Goal: Task Accomplishment & Management: Use online tool/utility

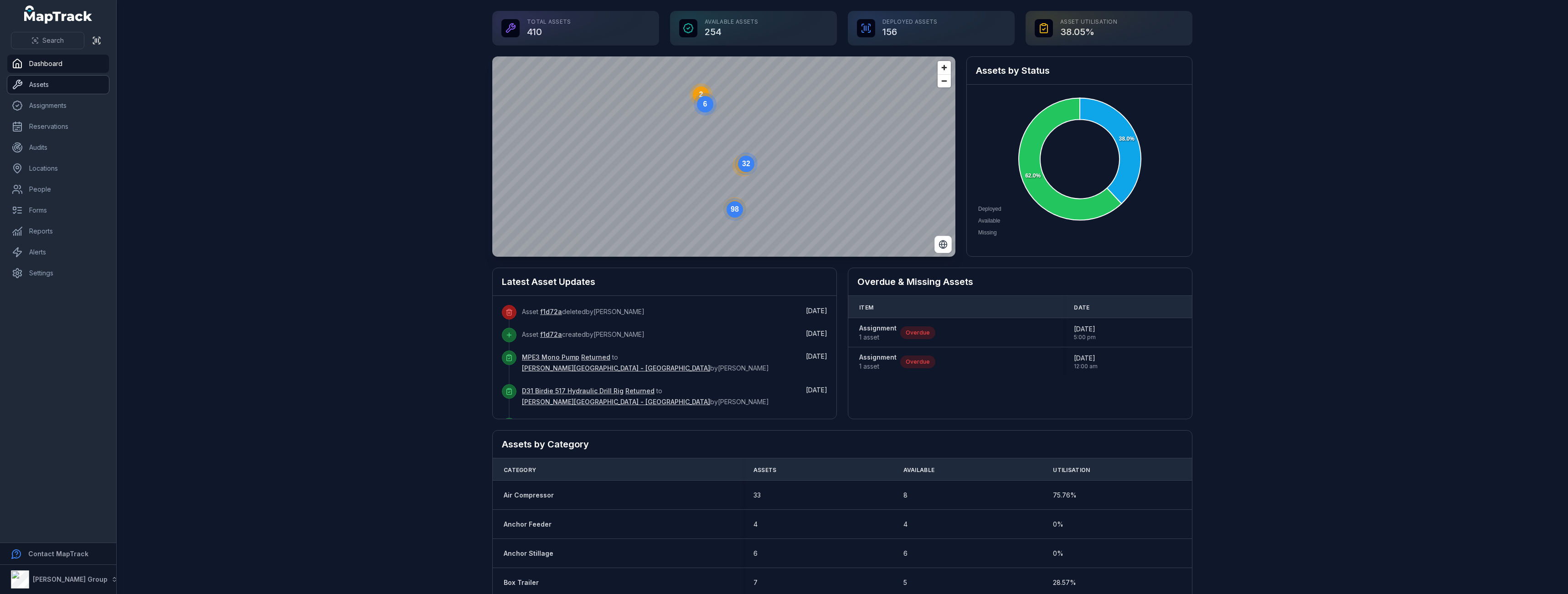
click at [43, 80] on link "Assets" at bounding box center [58, 84] width 102 height 18
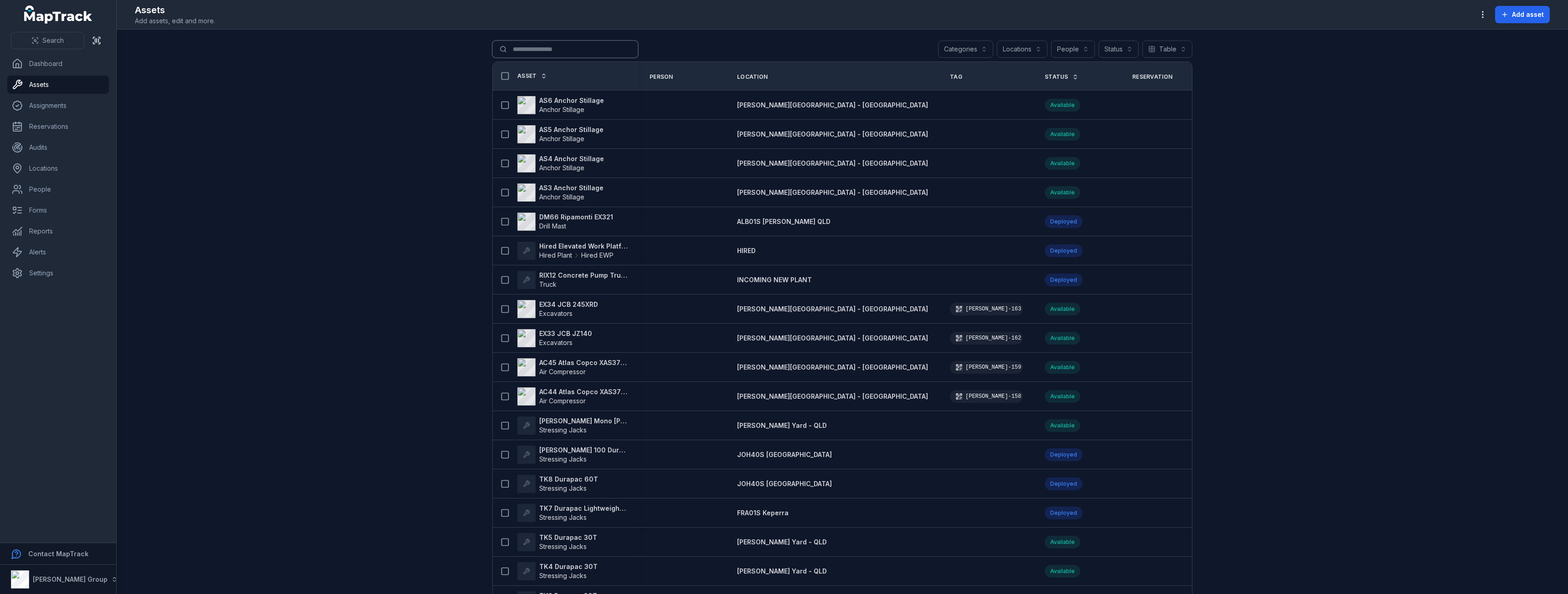
click at [552, 57] on input "Search for assets" at bounding box center [565, 49] width 146 height 17
type input "***"
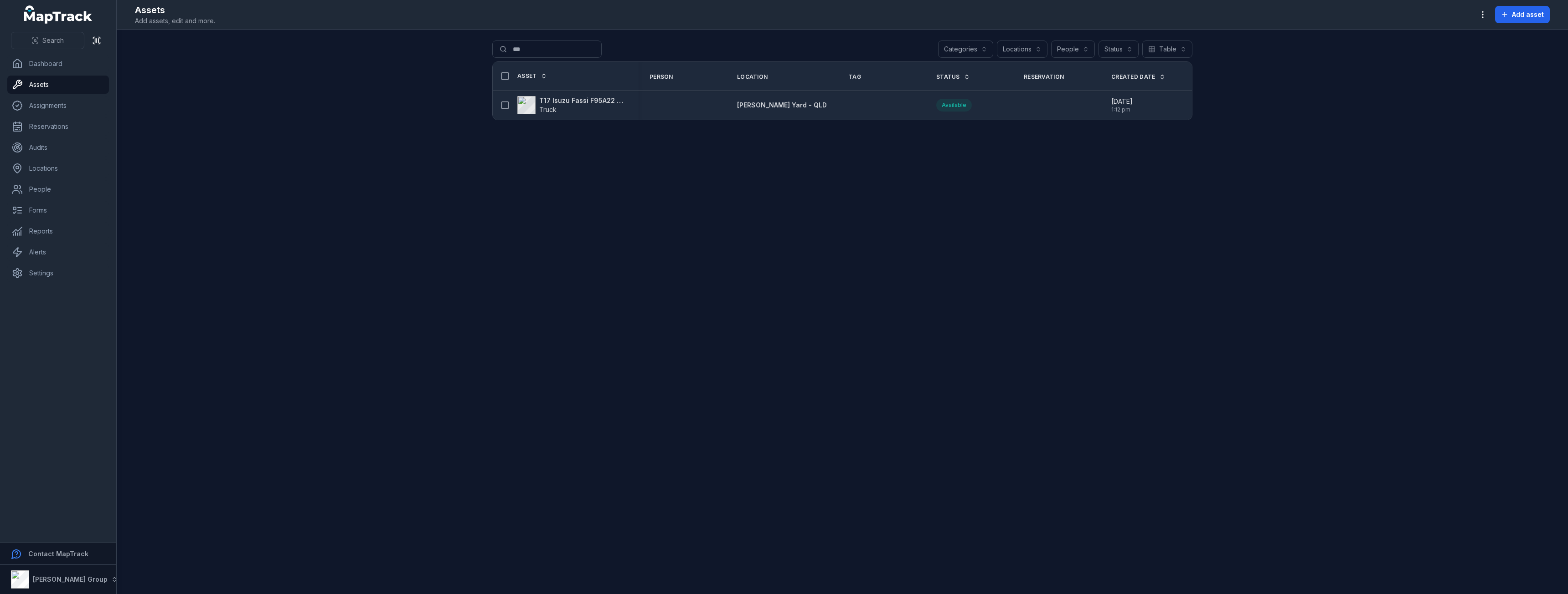
click at [549, 101] on strong "T17 Isuzu Fassi F95A22 with Hiab" at bounding box center [583, 101] width 88 height 9
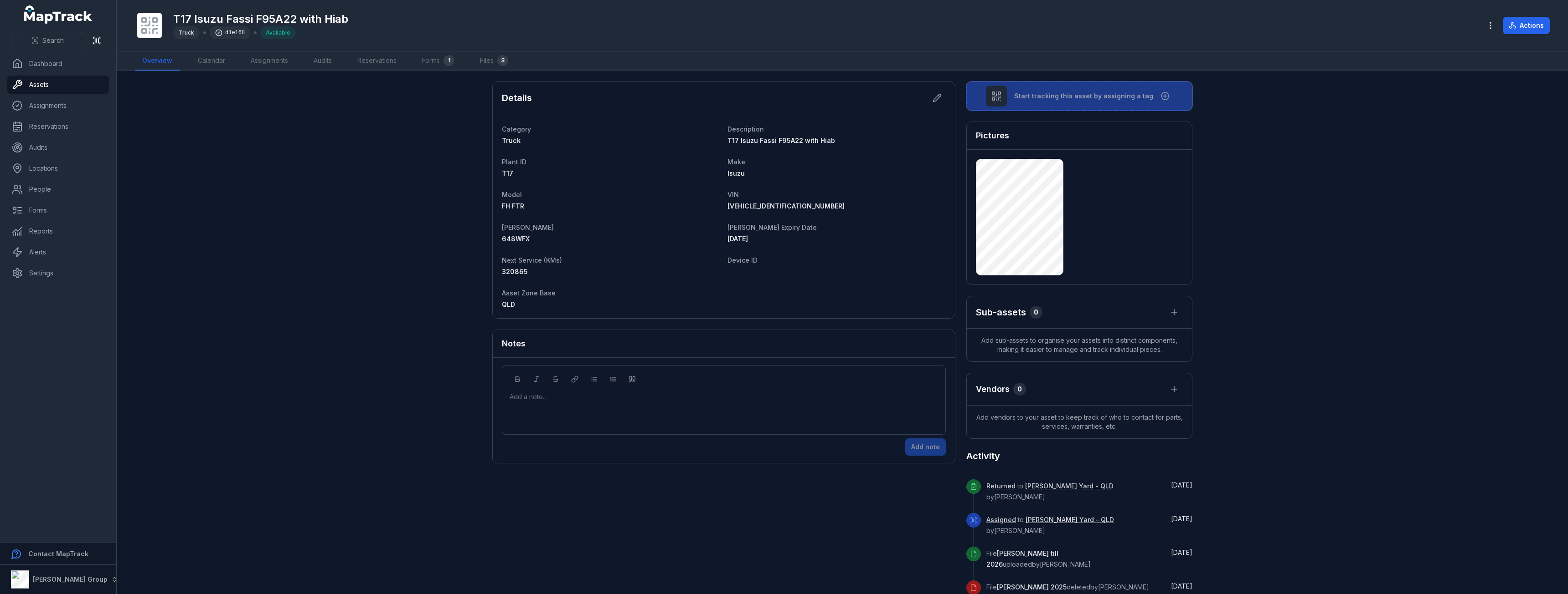
click at [1052, 97] on span "Start tracking this asset by assigning a tag" at bounding box center [1084, 96] width 139 height 9
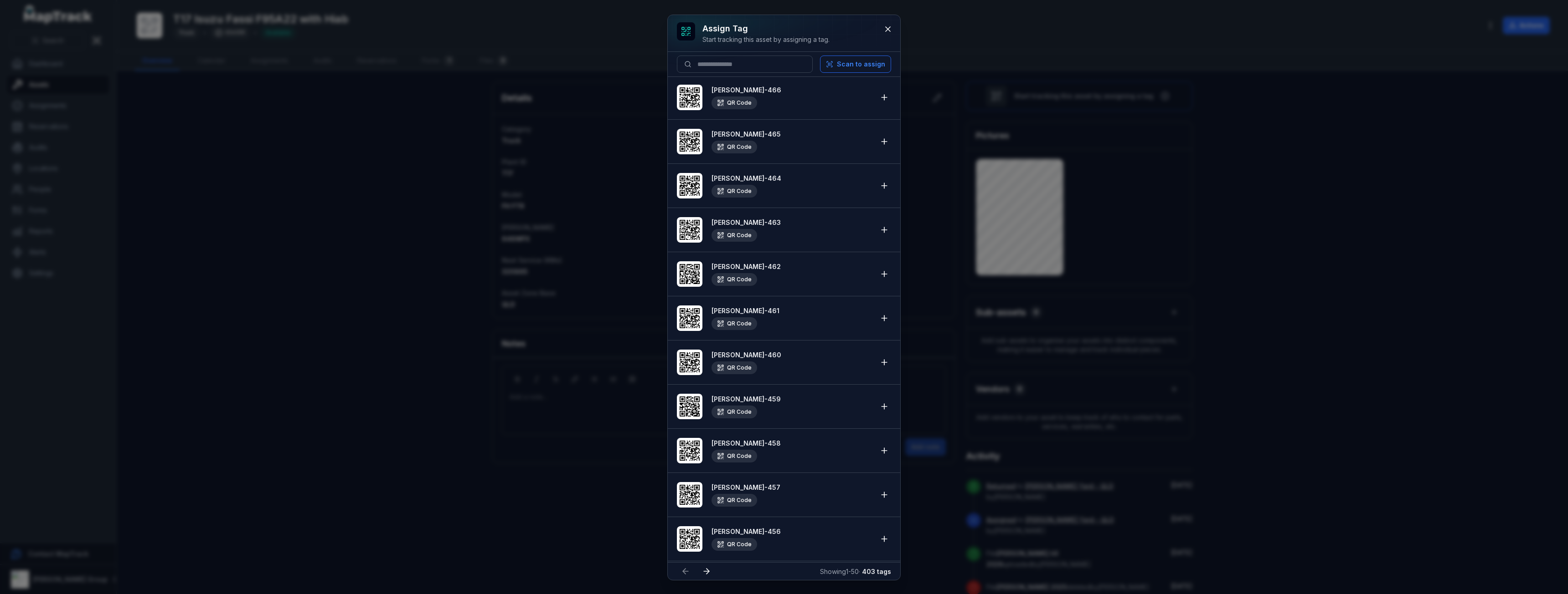
scroll to position [1723, 0]
click at [336, 235] on div "Assign tag Start tracking this asset by assigning a tag. Scan to assign [PERSON…" at bounding box center [784, 297] width 1568 height 594
click at [889, 29] on icon at bounding box center [888, 29] width 9 height 9
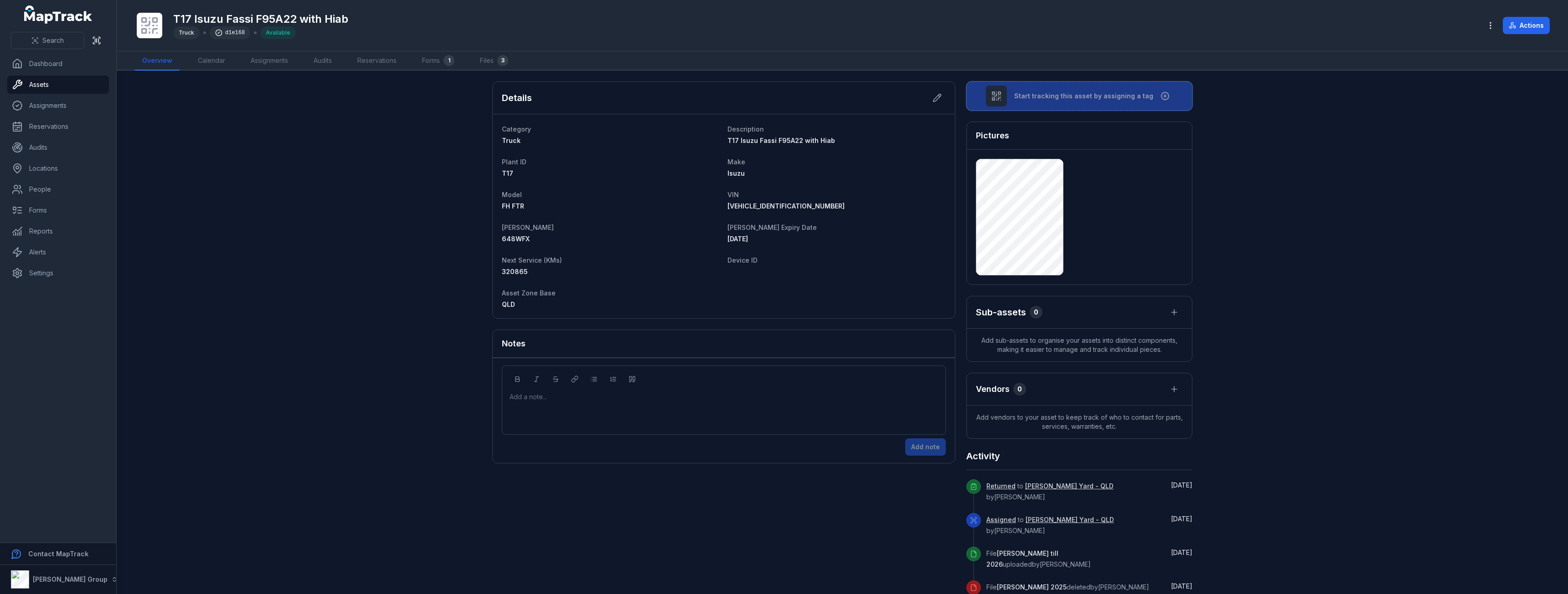
click at [1084, 105] on button "Start tracking this asset by assigning a tag" at bounding box center [1079, 96] width 226 height 29
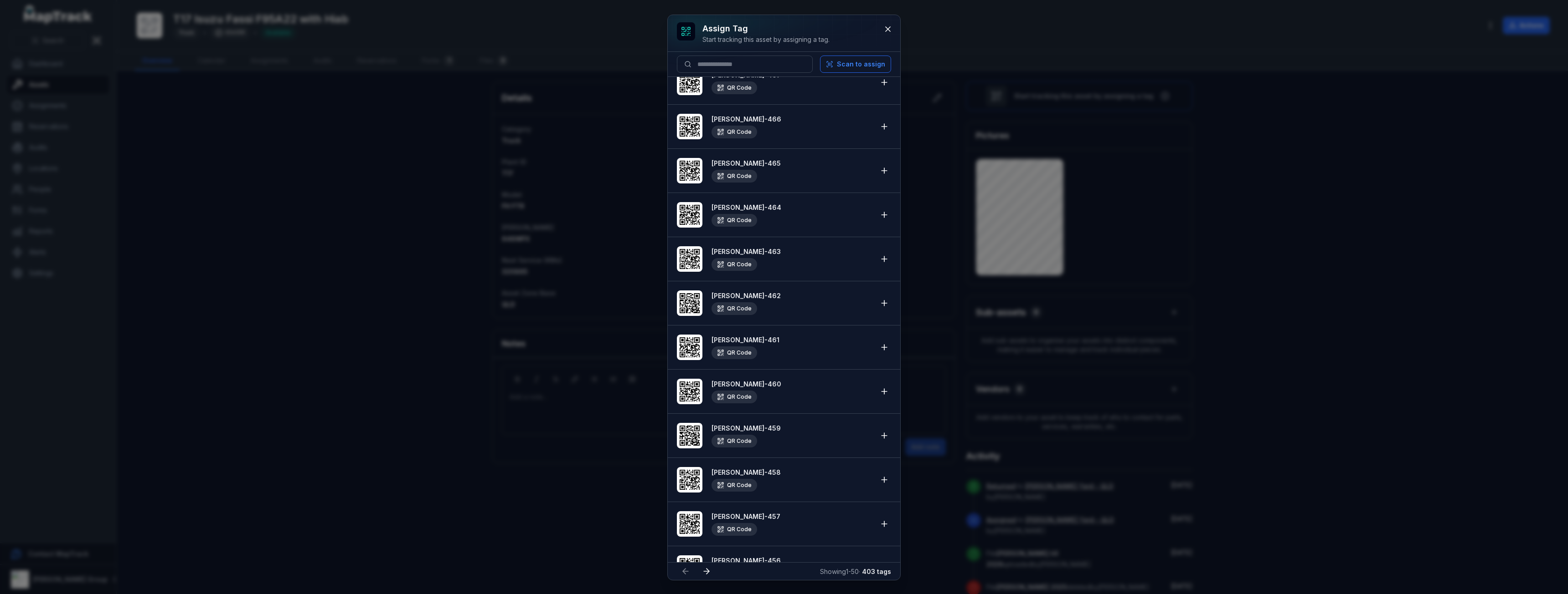
scroll to position [1549, 0]
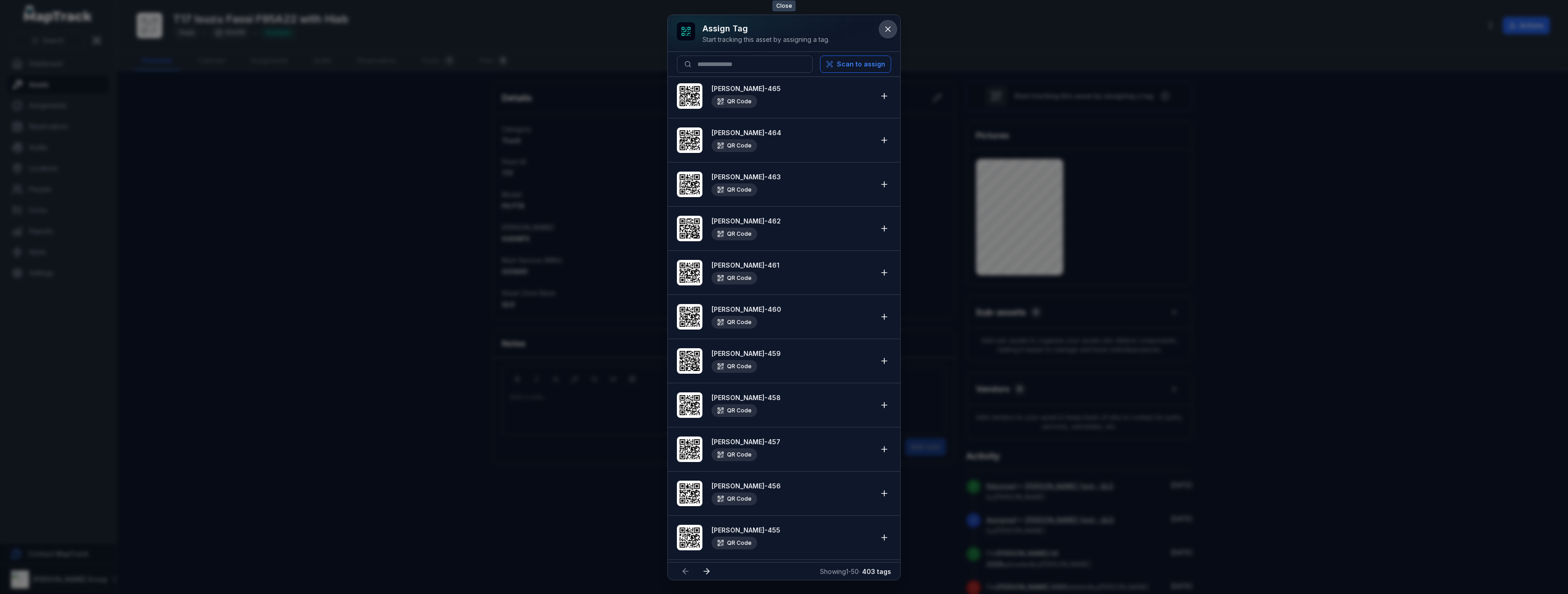
click at [887, 30] on icon at bounding box center [888, 29] width 5 height 5
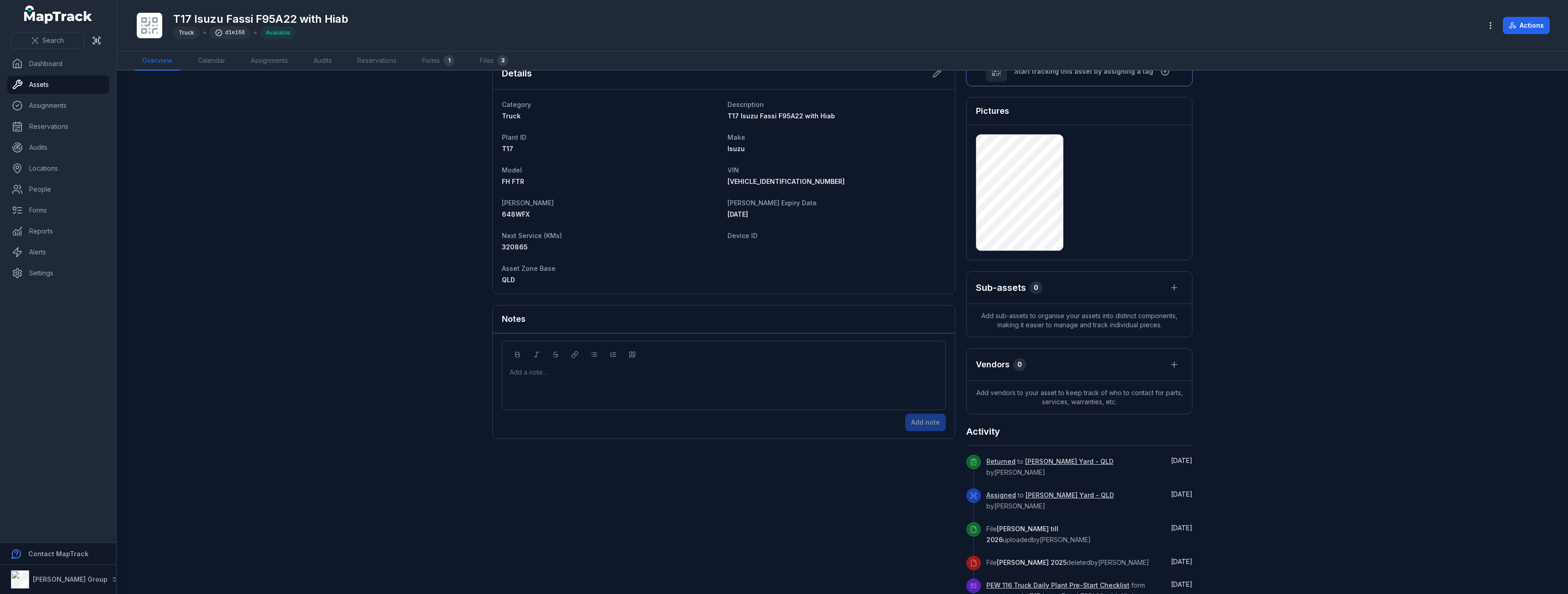
scroll to position [0, 0]
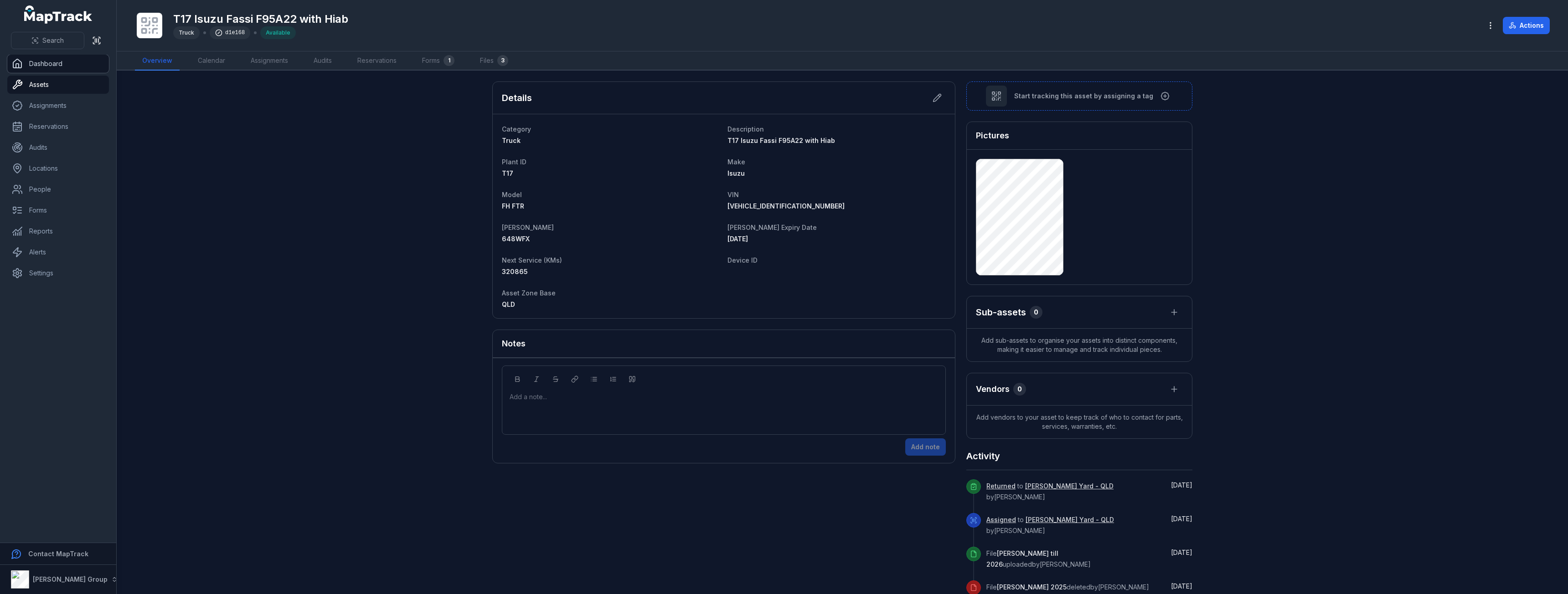
click at [35, 71] on link "Dashboard" at bounding box center [58, 64] width 102 height 18
